Goal: Navigation & Orientation: Go to known website

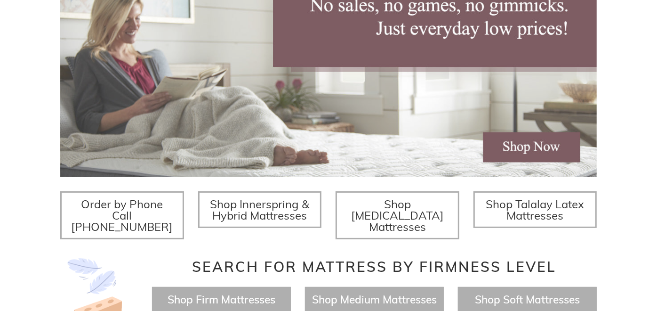
scroll to position [52, 0]
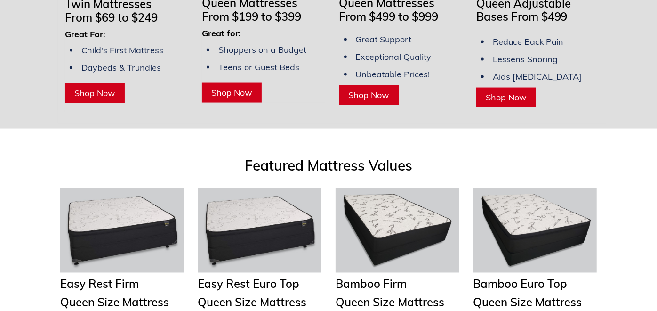
scroll to position [734, 0]
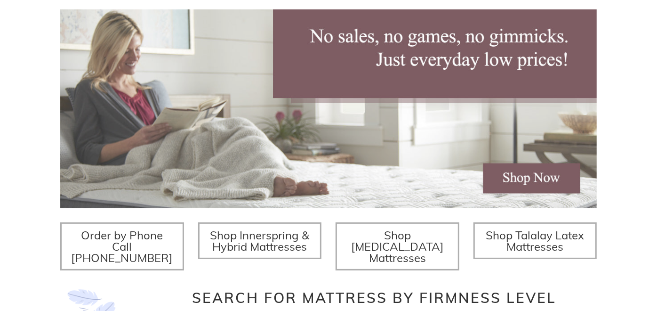
scroll to position [52, 0]
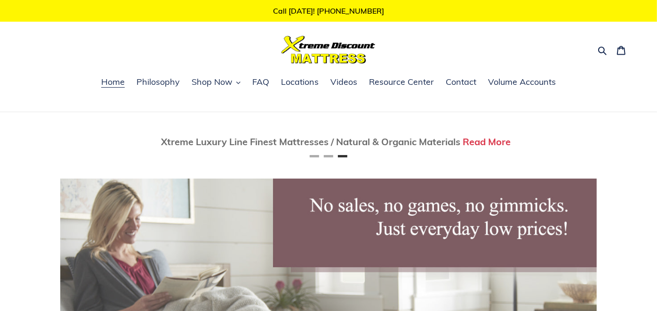
scroll to position [0, 1074]
